Goal: Task Accomplishment & Management: Complete application form

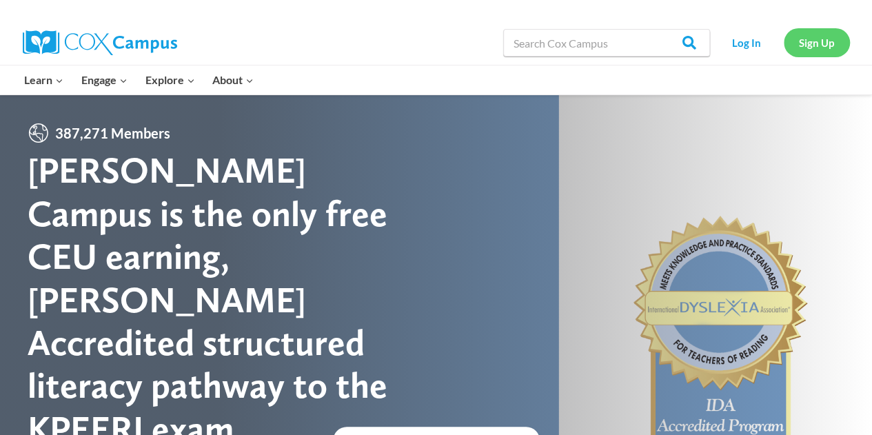
click at [818, 41] on link "Sign Up" at bounding box center [816, 42] width 66 height 28
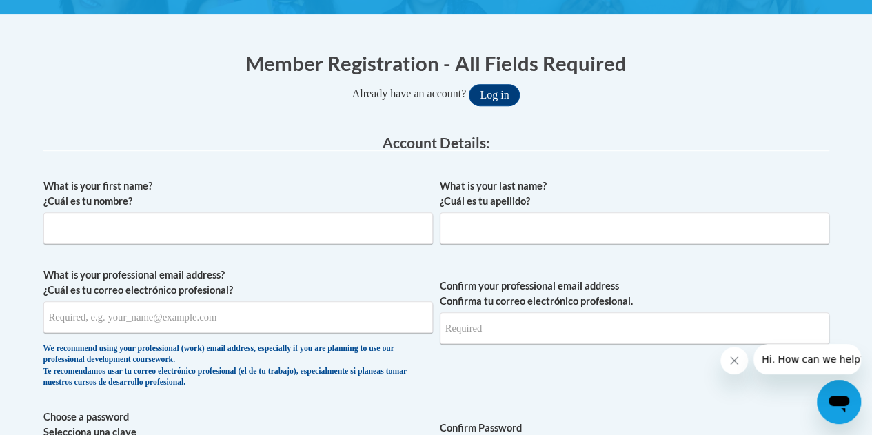
scroll to position [248, 0]
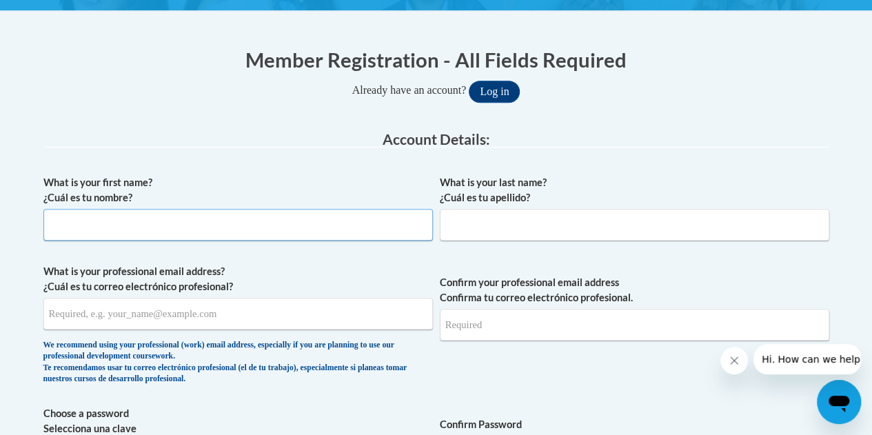
click at [348, 232] on input "What is your first name? ¿Cuál es tu nombre?" at bounding box center [237, 225] width 389 height 32
type input "Alexis"
click at [455, 225] on input "What is your last name? ¿Cuál es tu apellido?" at bounding box center [634, 225] width 389 height 32
type input "Sayers"
click at [252, 281] on label "What is your professional email address? ¿Cuál es tu correo electrónico profesi…" at bounding box center [237, 279] width 389 height 30
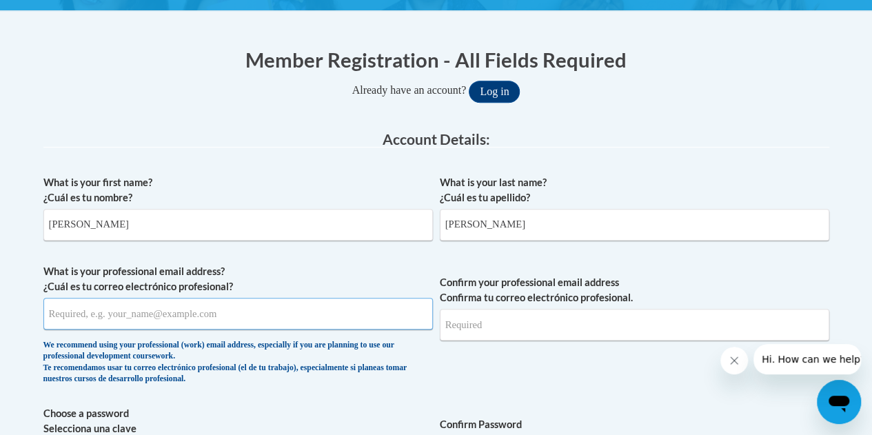
click at [252, 298] on input "What is your professional email address? ¿Cuál es tu correo electrónico profesi…" at bounding box center [237, 314] width 389 height 32
type input "sayersal01@buffalostate.edu"
click at [483, 334] on input "Confirm your professional email address Confirma tu correo electrónico profesio…" at bounding box center [634, 325] width 389 height 32
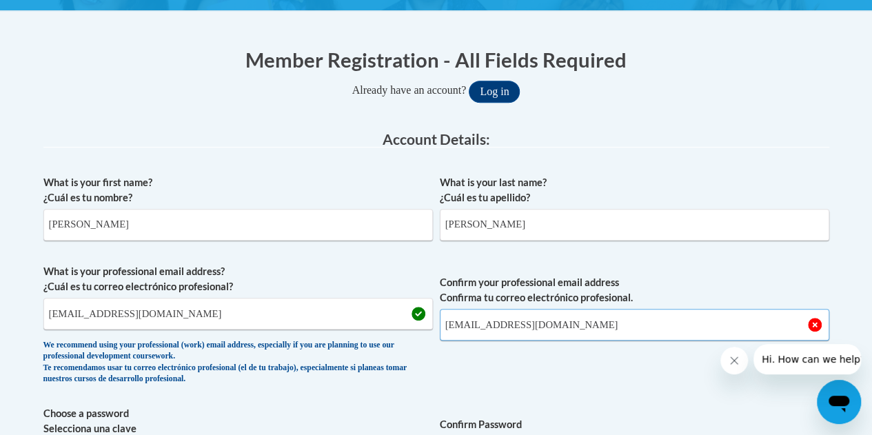
type input "sayersal01@buffalostate.edu"
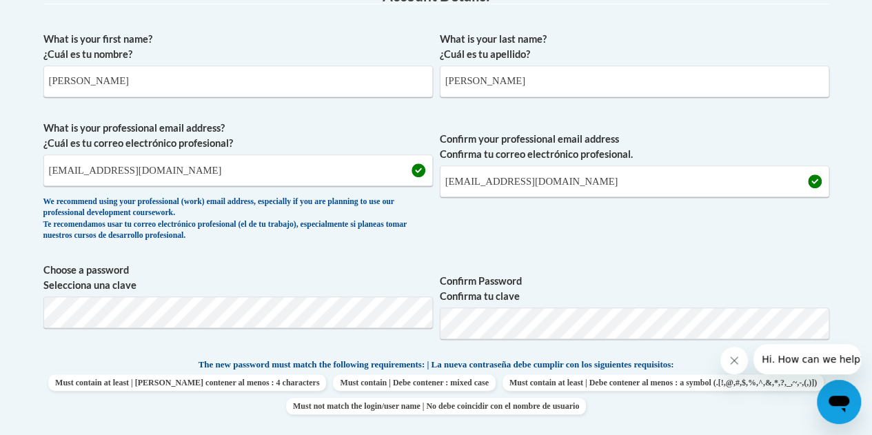
scroll to position [393, 0]
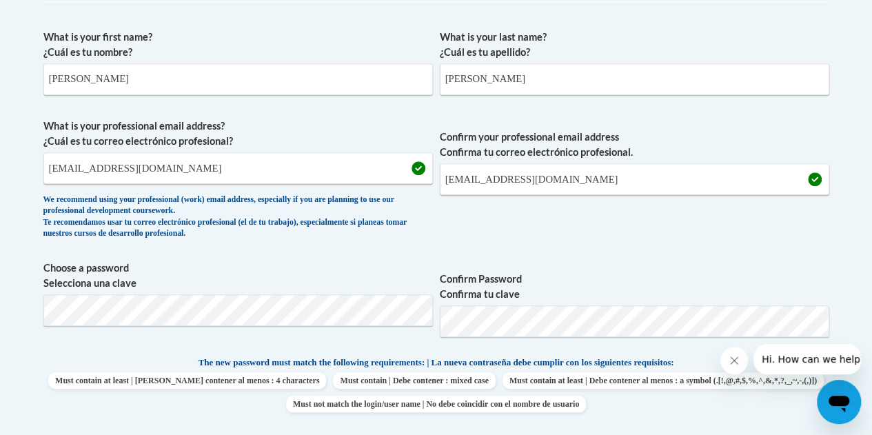
click at [674, 214] on span "Confirm your professional email address Confirma tu correo electrónico profesio…" at bounding box center [634, 181] width 389 height 127
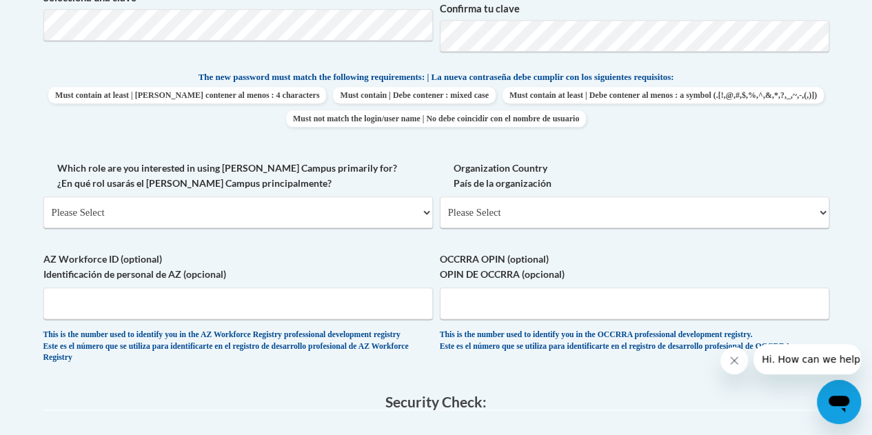
scroll to position [680, 0]
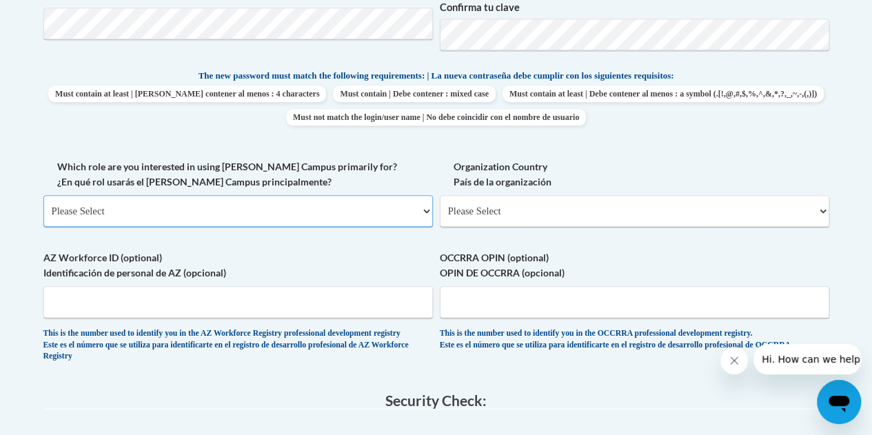
click at [330, 214] on select "Please Select College/University | Colegio/Universidad Community/Nonprofit Part…" at bounding box center [237, 211] width 389 height 32
select select "5a18ea06-2b54-4451-96f2-d152daf9eac5"
click at [43, 195] on select "Please Select College/University | Colegio/Universidad Community/Nonprofit Part…" at bounding box center [237, 211] width 389 height 32
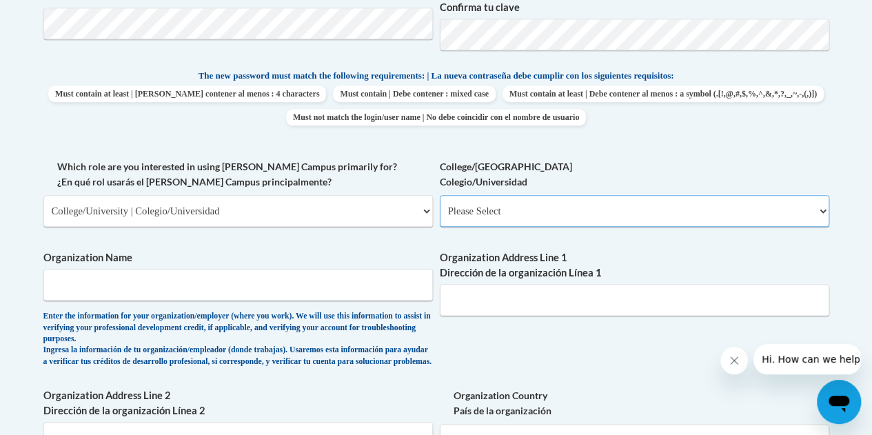
click at [486, 214] on select "Please Select College/University Staff | Empleado universitario College/Univers…" at bounding box center [634, 211] width 389 height 32
select select "99b32b07-cffc-426c-8bf6-0cd77760d84b"
click at [440, 195] on select "Please Select College/University Staff | Empleado universitario College/Univers…" at bounding box center [634, 211] width 389 height 32
click at [370, 295] on input "Organization Name" at bounding box center [237, 285] width 389 height 32
type input "Buffalo State University"
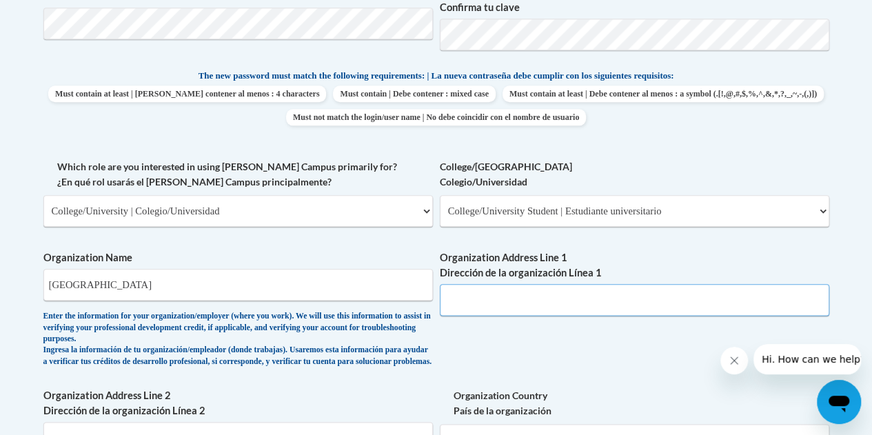
click at [530, 300] on input "Organization Address Line 1 Dirección de la organización Línea 1" at bounding box center [634, 300] width 389 height 32
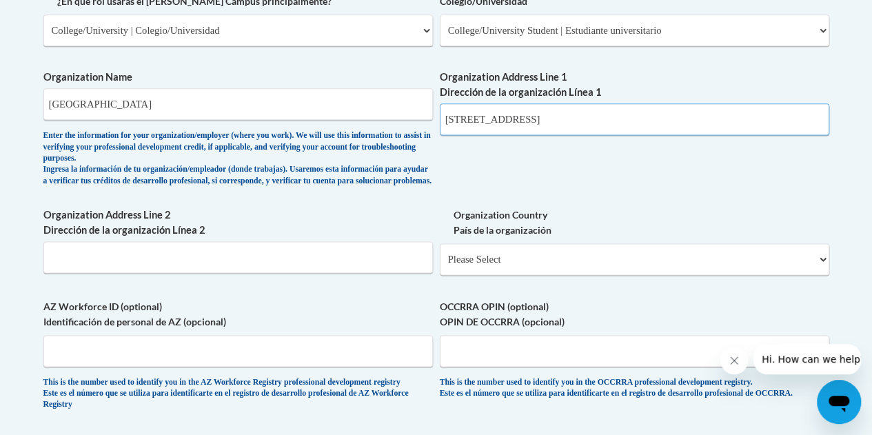
scroll to position [861, 0]
type input "1300 Elmwood Avenue, Buffalo, NY"
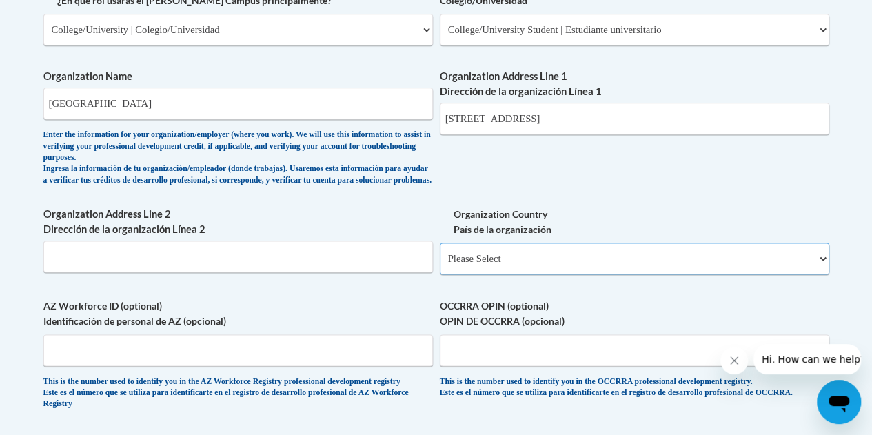
click at [554, 268] on select "Please Select United States | Estados Unidos Outside of the United States | Fue…" at bounding box center [634, 259] width 389 height 32
select select "ad49bcad-a171-4b2e-b99c-48b446064914"
click at [440, 254] on select "Please Select United States | Estados Unidos Outside of the United States | Fue…" at bounding box center [634, 259] width 389 height 32
select select
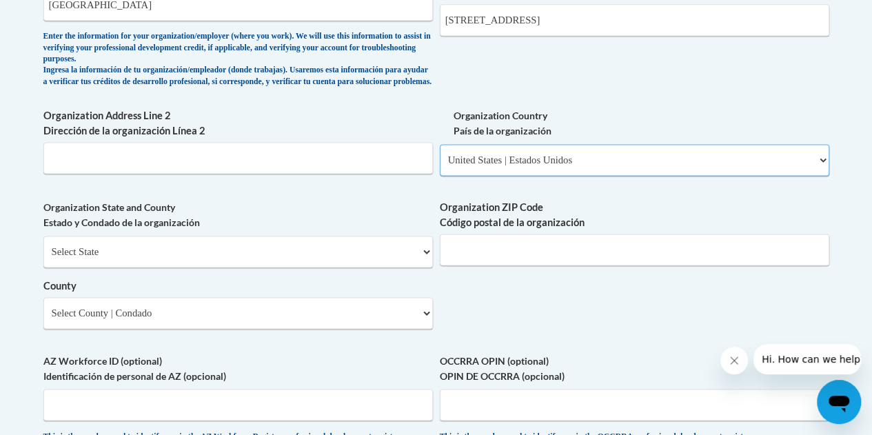
scroll to position [972, 0]
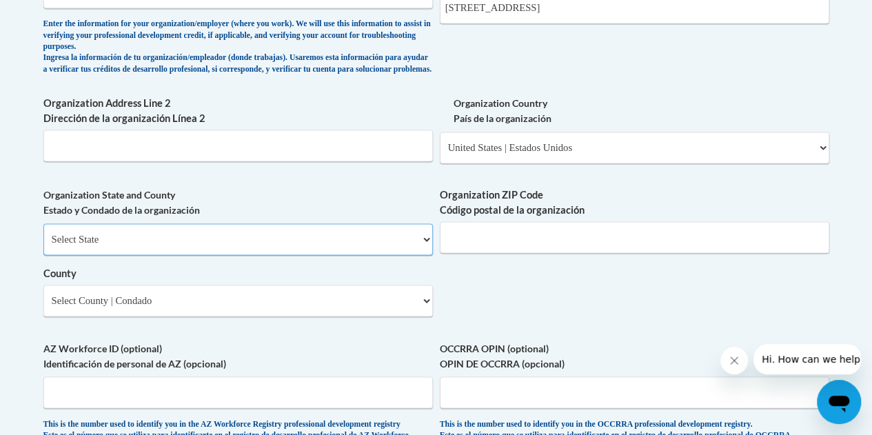
click at [291, 255] on select "Select State Alabama Alaska Arizona Arkansas California Colorado Connecticut De…" at bounding box center [237, 239] width 389 height 32
select select "New York"
click at [43, 234] on select "Select State Alabama Alaska Arizona Arkansas California Colorado Connecticut De…" at bounding box center [237, 239] width 389 height 32
click at [511, 242] on input "Organization ZIP Code Código postal de la organización" at bounding box center [634, 237] width 389 height 32
type input "14222"
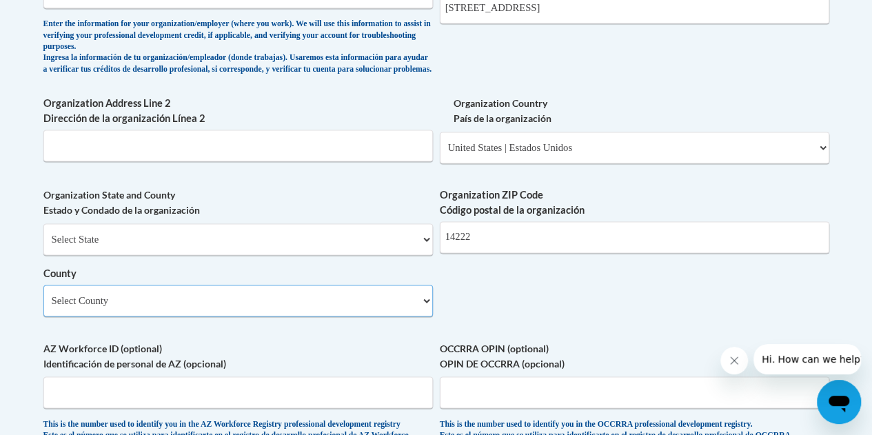
click at [331, 316] on select "Select County Albany Allegany Bronx Broome Cattaraugus Cayuga Chautauqua Chemun…" at bounding box center [237, 301] width 389 height 32
select select "Erie"
click at [43, 295] on select "Select County Albany Allegany Bronx Broome Cattaraugus Cayuga Chautauqua Chemun…" at bounding box center [237, 301] width 389 height 32
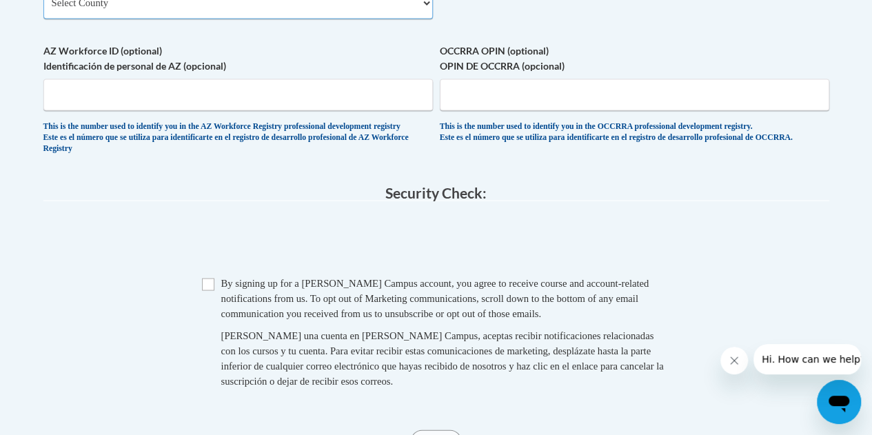
scroll to position [1272, 0]
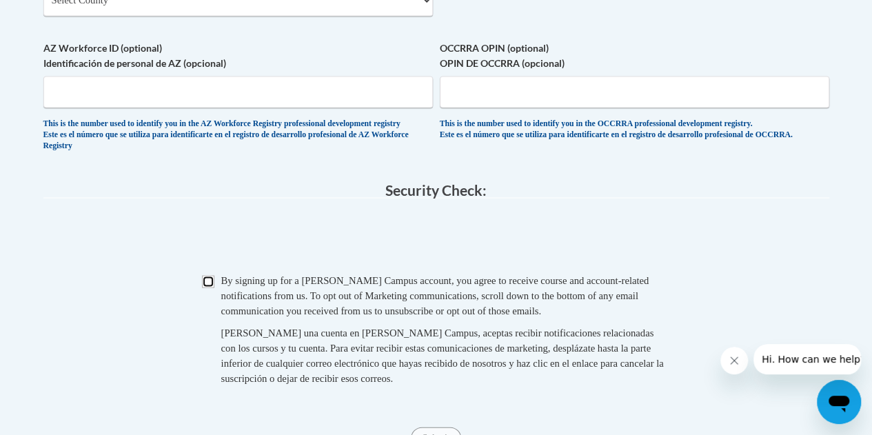
click at [209, 287] on input "Checkbox" at bounding box center [208, 281] width 12 height 12
checkbox input "true"
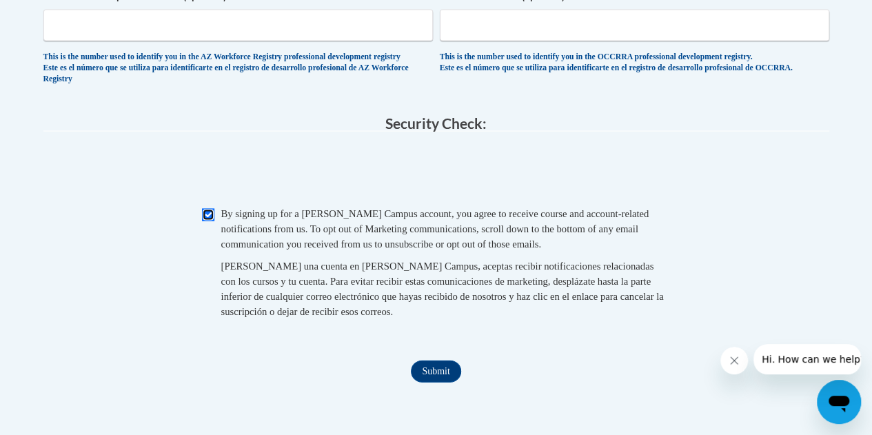
scroll to position [1414, 0]
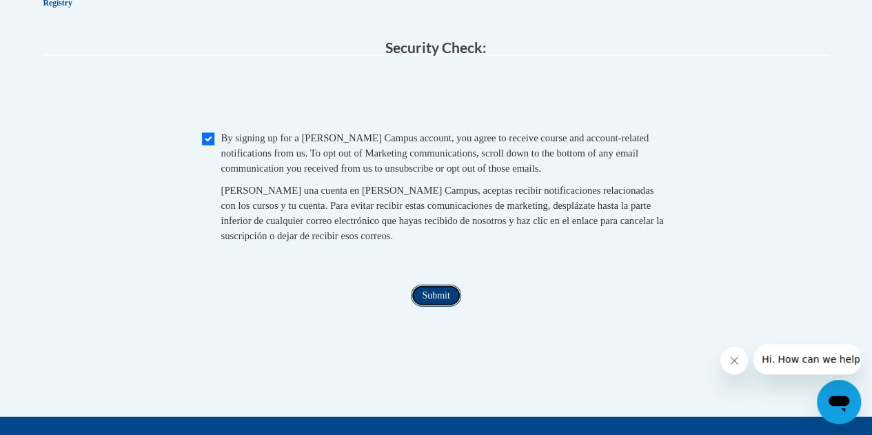
click at [448, 307] on input "Submit" at bounding box center [436, 296] width 50 height 22
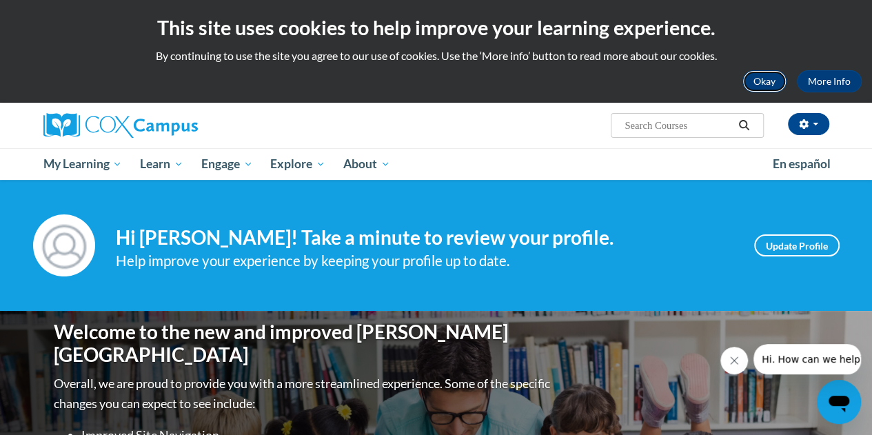
click at [772, 80] on button "Okay" at bounding box center [764, 81] width 44 height 22
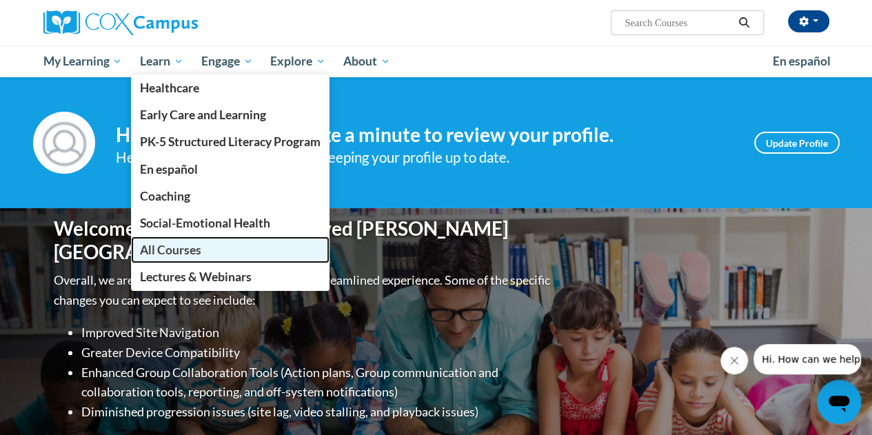
click at [178, 247] on span "All Courses" at bounding box center [170, 250] width 61 height 14
